Goal: Task Accomplishment & Management: Use online tool/utility

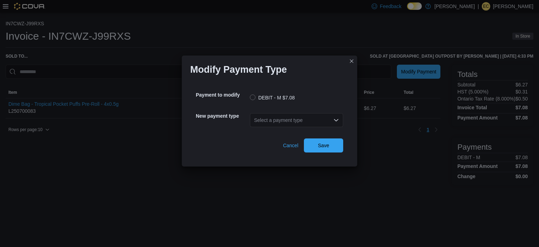
click at [277, 120] on div "Select a payment type" at bounding box center [296, 120] width 93 height 14
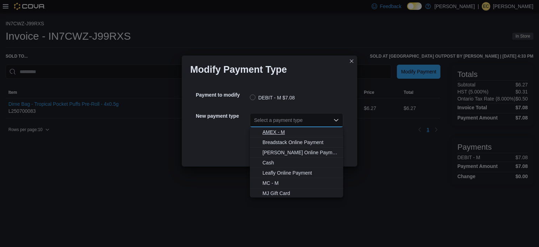
click at [281, 134] on span "AMEX - M" at bounding box center [301, 132] width 77 height 7
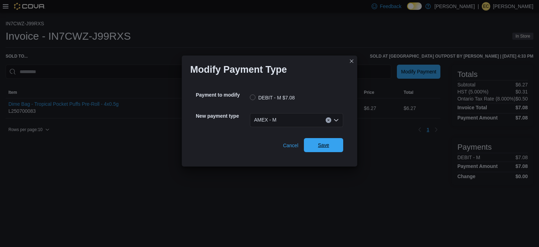
click at [334, 149] on span "Save" at bounding box center [323, 145] width 31 height 14
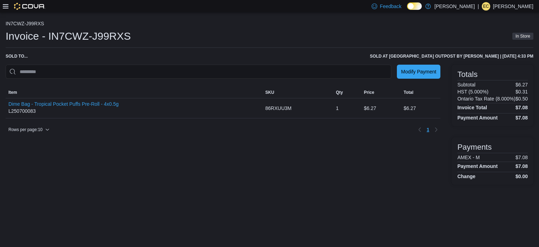
click at [8, 7] on icon at bounding box center [6, 7] width 6 height 6
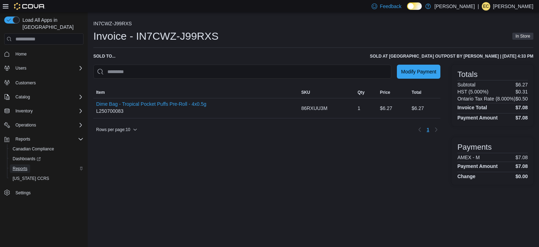
click at [30, 164] on link "Reports" at bounding box center [20, 168] width 20 height 8
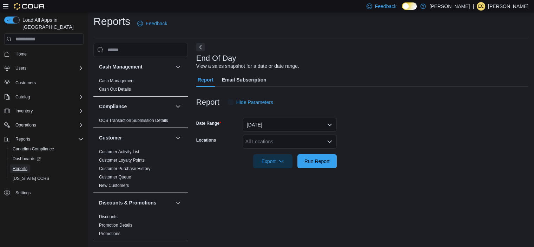
scroll to position [4, 0]
click at [262, 140] on div "All Locations" at bounding box center [290, 141] width 94 height 14
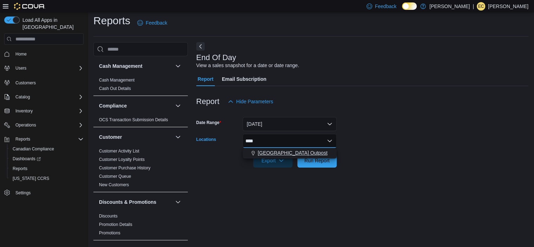
type input "****"
click at [280, 156] on span "[GEOGRAPHIC_DATA] Outpost" at bounding box center [293, 152] width 70 height 7
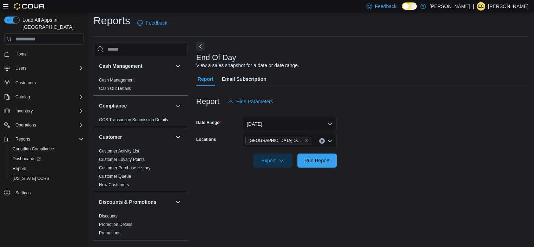
click at [354, 165] on form "Date Range [DATE] Locations [GEOGRAPHIC_DATA] Outpost Export Run Report" at bounding box center [362, 137] width 332 height 59
click at [323, 160] on span "Run Report" at bounding box center [316, 160] width 25 height 7
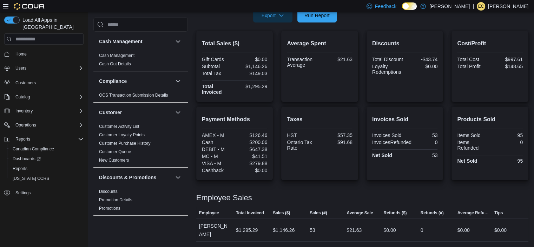
scroll to position [149, 0]
click at [309, 198] on div "Employee Sales" at bounding box center [362, 198] width 332 height 8
click at [314, 15] on span "Run Report" at bounding box center [316, 15] width 25 height 7
